Goal: Task Accomplishment & Management: Manage account settings

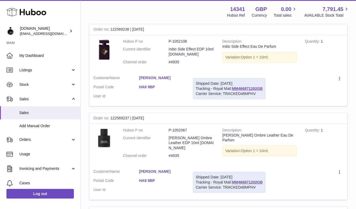
scroll to position [283, 0]
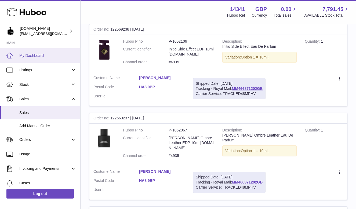
click at [40, 57] on span "My Dashboard" at bounding box center [47, 55] width 57 height 5
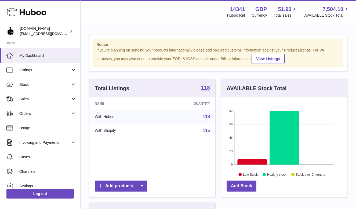
scroll to position [84, 126]
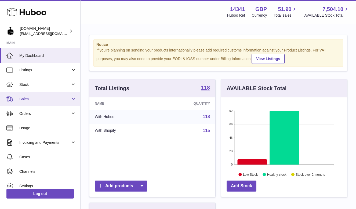
click at [42, 101] on span "Sales" at bounding box center [44, 99] width 51 height 5
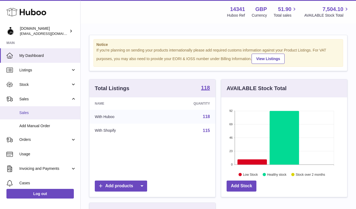
click at [49, 114] on span "Sales" at bounding box center [47, 112] width 57 height 5
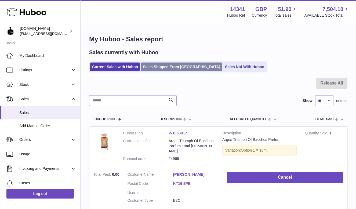
click at [165, 68] on link "Sales Shipped From [GEOGRAPHIC_DATA]" at bounding box center [181, 67] width 81 height 9
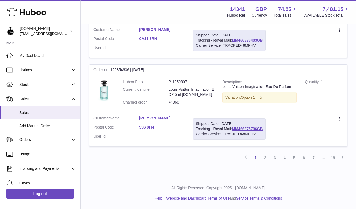
scroll to position [904, 0]
